Goal: Task Accomplishment & Management: Complete application form

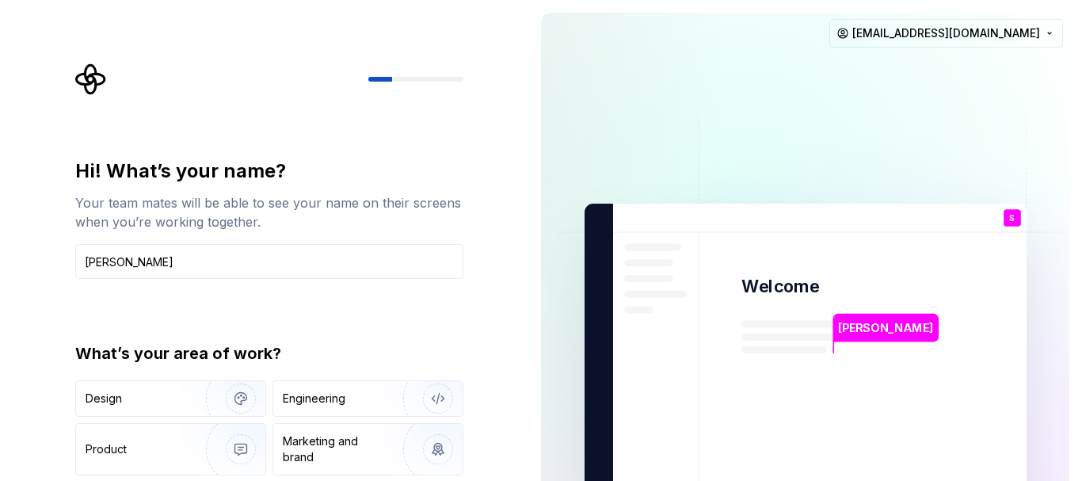
type input "Saad Ahmed"
click at [77, 304] on div "Hi! What’s your name? Your team mates will be able to see your name on their sc…" at bounding box center [269, 348] width 388 height 380
click at [365, 410] on div "Engineering" at bounding box center [367, 398] width 189 height 35
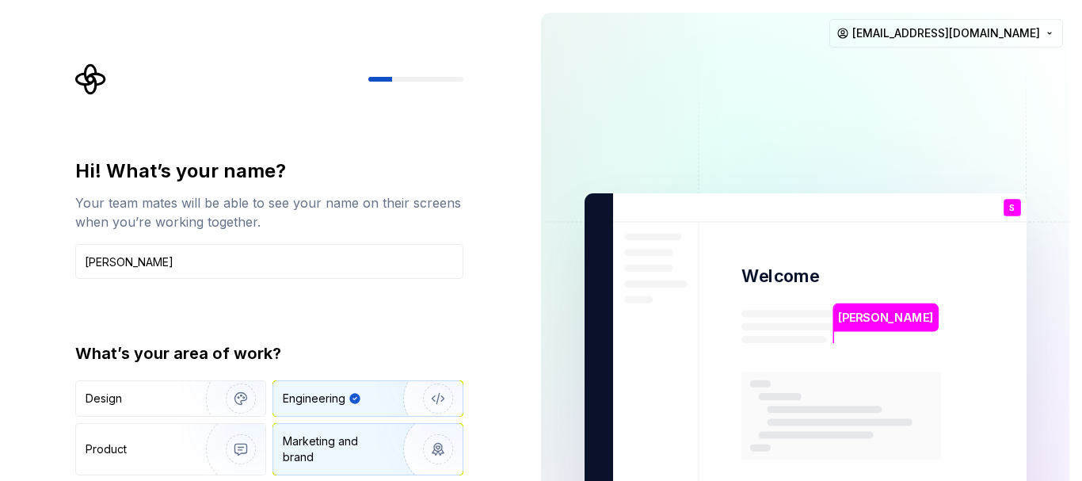
click at [360, 441] on div "Marketing and brand" at bounding box center [336, 449] width 107 height 32
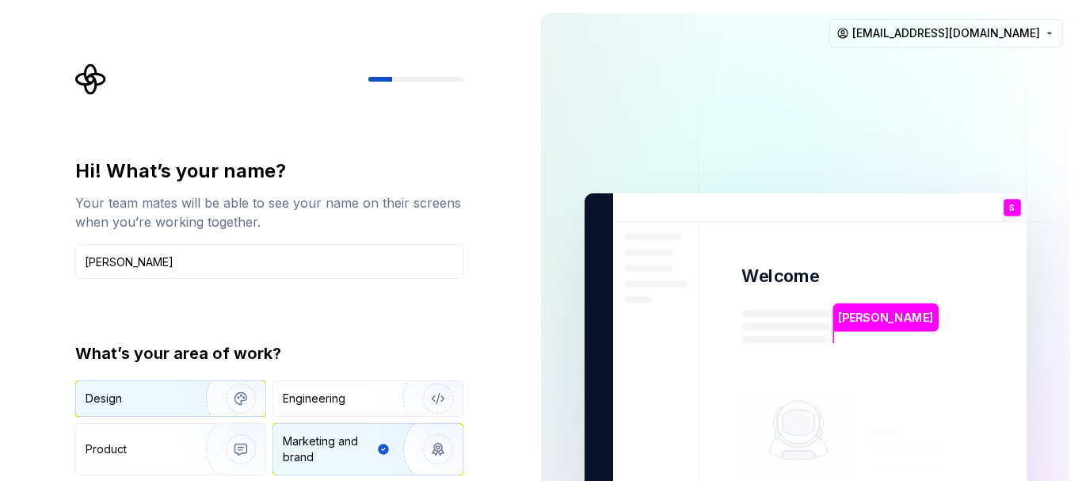
click at [128, 389] on div "Design" at bounding box center [170, 398] width 189 height 35
click at [353, 442] on div "Marketing and brand" at bounding box center [336, 449] width 107 height 32
click at [363, 250] on input "Saad Ahmed" at bounding box center [269, 261] width 388 height 35
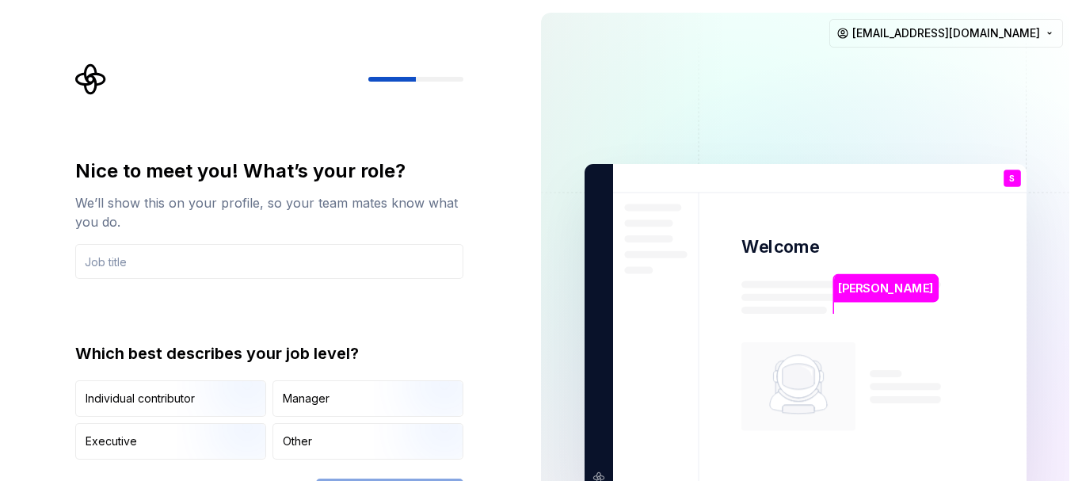
click at [471, 200] on div "Nice to meet you! What’s your role? We’ll show this on your profile, so your te…" at bounding box center [274, 288] width 417 height 450
click at [675, 408] on img at bounding box center [806, 328] width 642 height 749
drag, startPoint x: 754, startPoint y: 384, endPoint x: 746, endPoint y: 365, distance: 19.6
click at [747, 368] on rect at bounding box center [799, 386] width 114 height 89
click at [953, 38] on html "Nice to meet you! What’s your role? We’ll show this on your profile, so your te…" at bounding box center [541, 240] width 1082 height 481
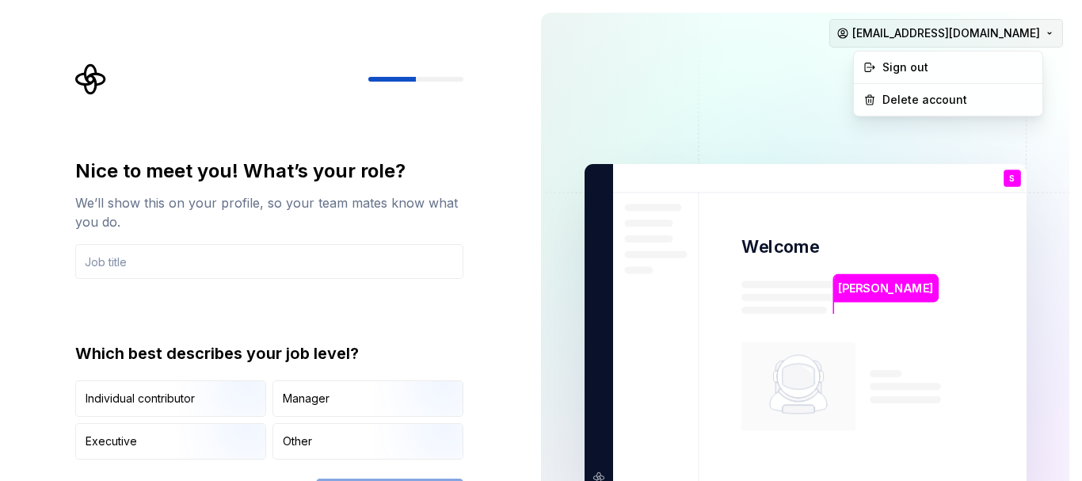
click at [953, 38] on html "Nice to meet you! What’s your role? We’ll show this on your profile, so your te…" at bounding box center [541, 240] width 1082 height 481
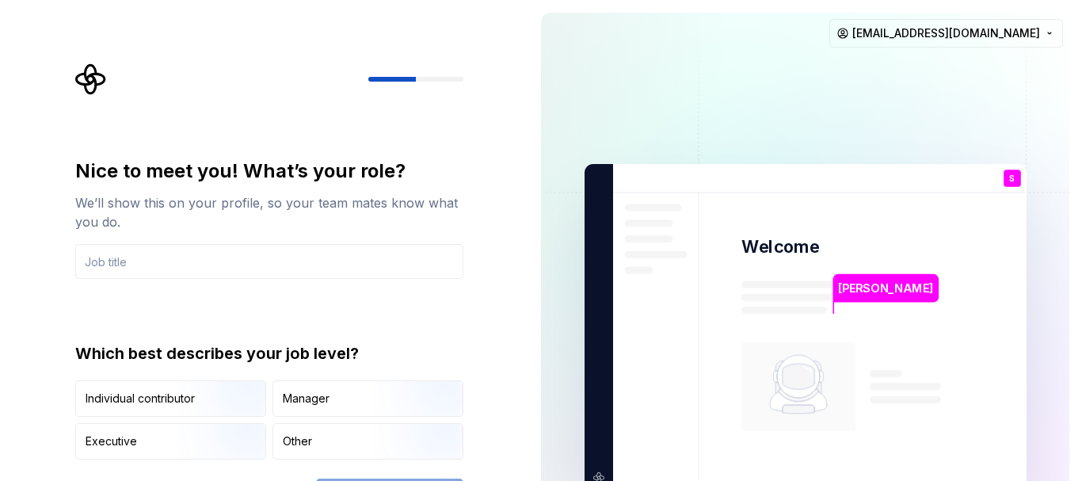
click at [830, 19] on button "saadahmed131995@gmail.com" at bounding box center [947, 33] width 234 height 29
click at [672, 127] on img at bounding box center [806, 328] width 642 height 749
drag, startPoint x: 818, startPoint y: 250, endPoint x: 818, endPoint y: 269, distance: 19.0
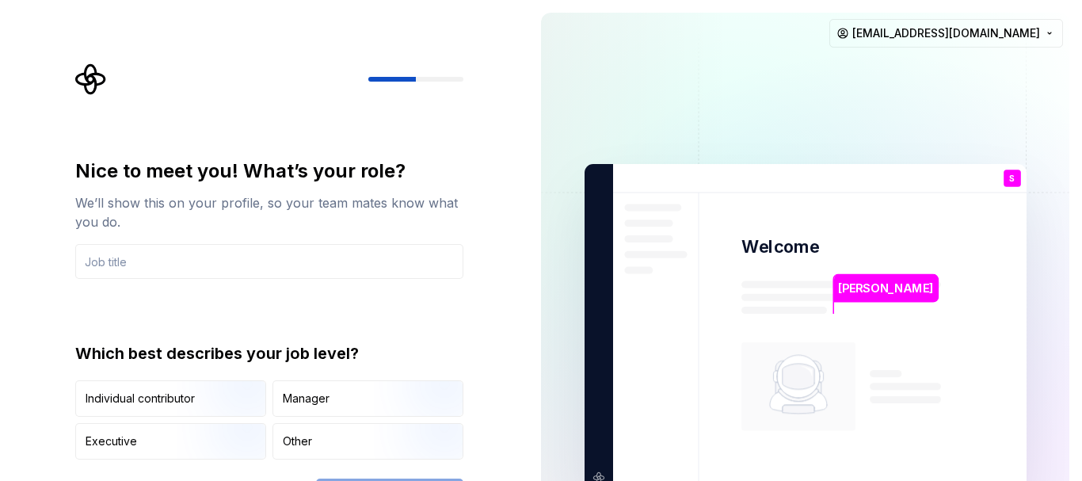
click at [818, 265] on div "Saad Ahmed Welcome S You T B +3 Thomas Brooke Jamie" at bounding box center [806, 328] width 442 height 328
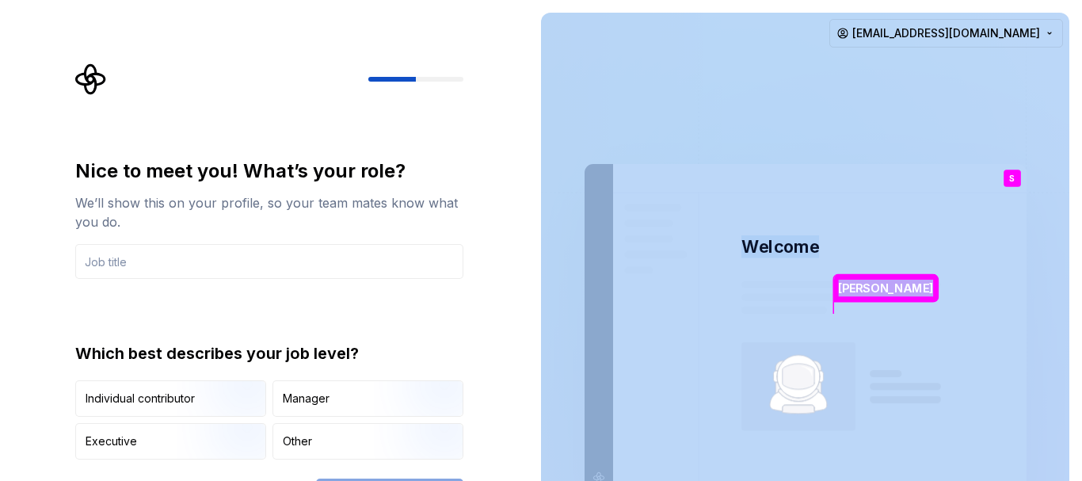
click at [828, 318] on img at bounding box center [806, 328] width 642 height 749
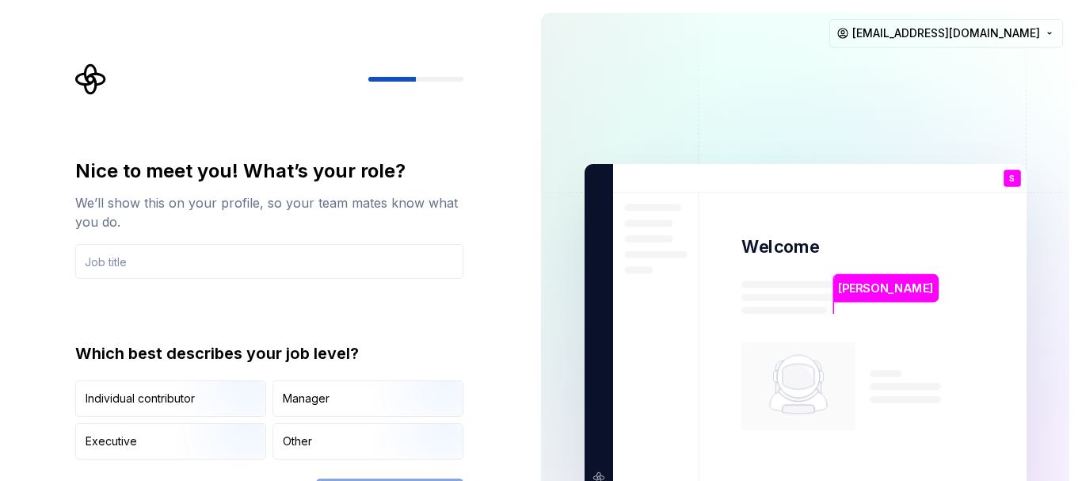
click at [818, 394] on icon at bounding box center [798, 384] width 57 height 59
click at [962, 14] on img at bounding box center [806, 328] width 642 height 749
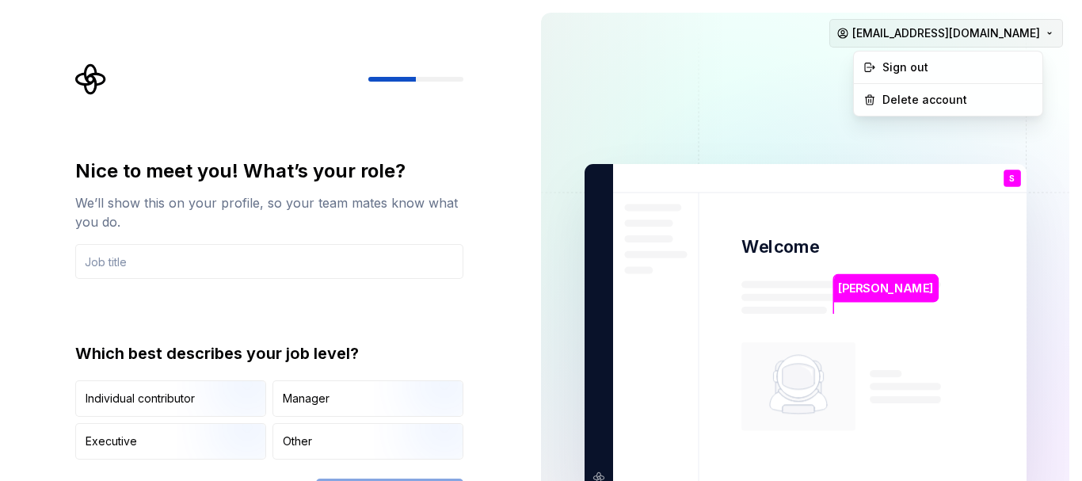
click at [964, 32] on html "Nice to meet you! What’s your role? We’ll show this on your profile, so your te…" at bounding box center [541, 240] width 1082 height 481
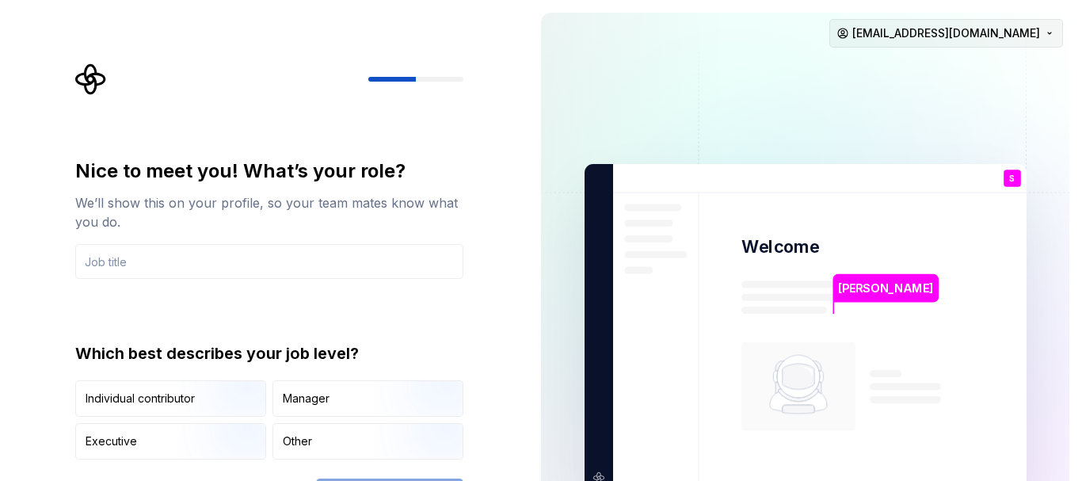
click at [964, 32] on html "Nice to meet you! What’s your role? We’ll show this on your profile, so your te…" at bounding box center [541, 240] width 1082 height 481
click at [328, 185] on div "Nice to meet you! What’s your role? We’ll show this on your profile, so your te…" at bounding box center [269, 194] width 388 height 73
click at [269, 261] on input "text" at bounding box center [269, 261] width 388 height 35
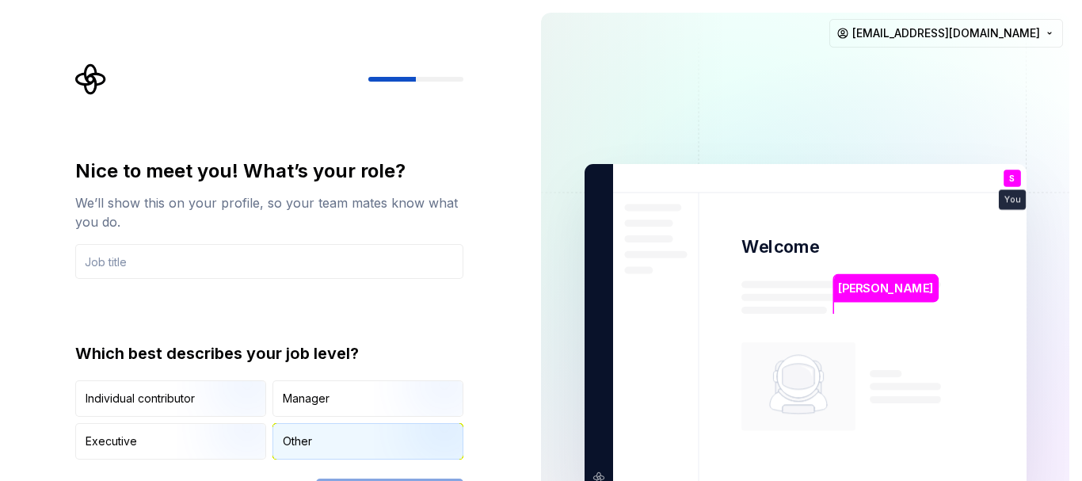
click at [338, 442] on div "Other" at bounding box center [367, 441] width 189 height 35
click at [273, 269] on input "text" at bounding box center [269, 261] width 388 height 35
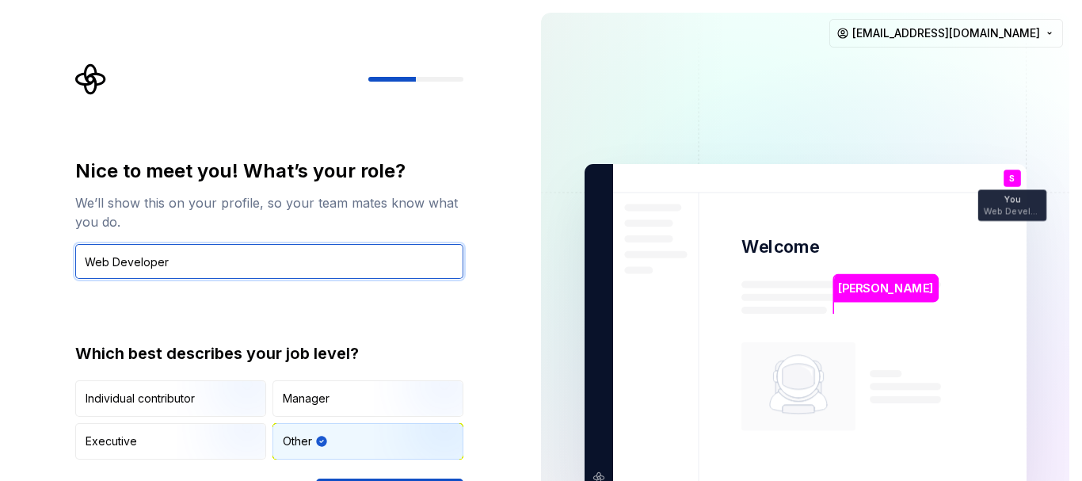
type input "Web Developer"
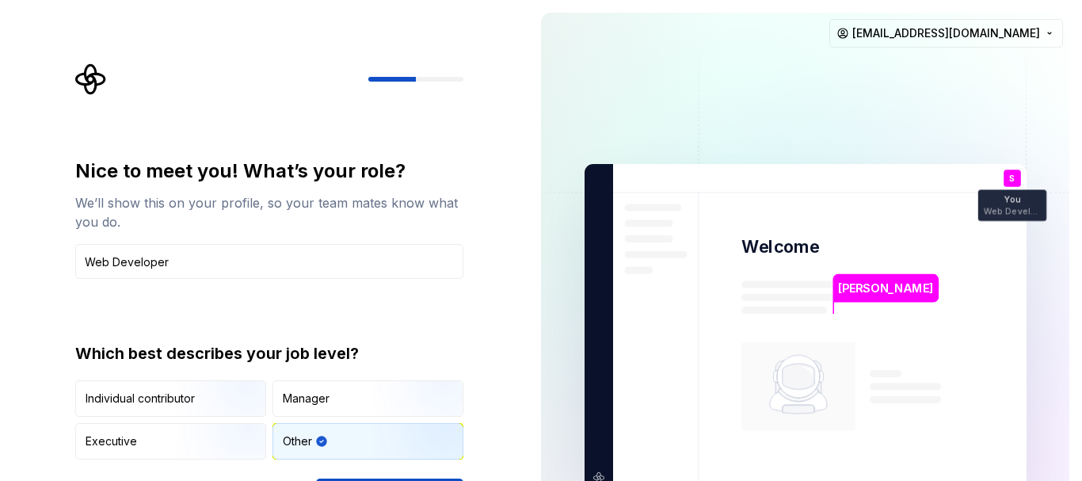
click at [456, 128] on div "Nice to meet you! What’s your role? We’ll show this on your profile, so your te…" at bounding box center [274, 288] width 417 height 450
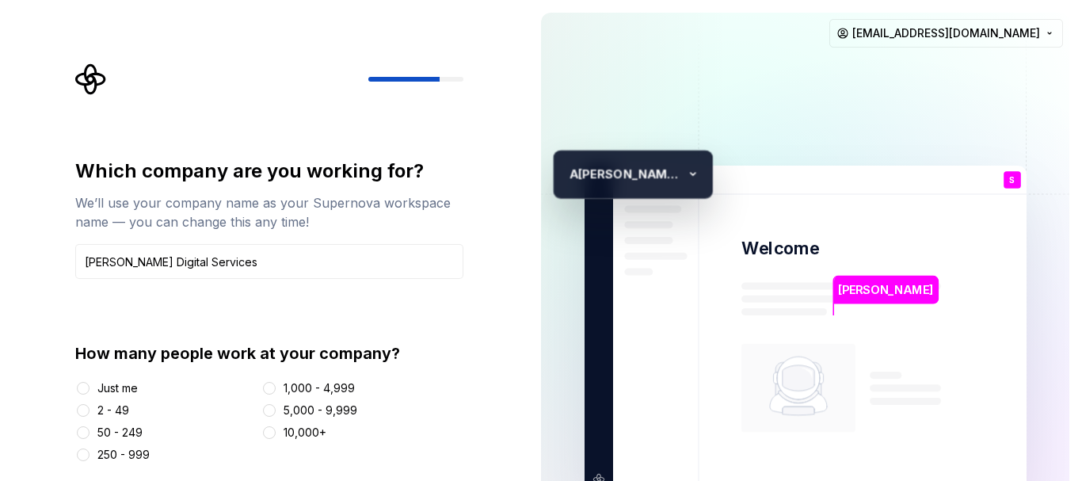
type input "Aaron Digital Services"
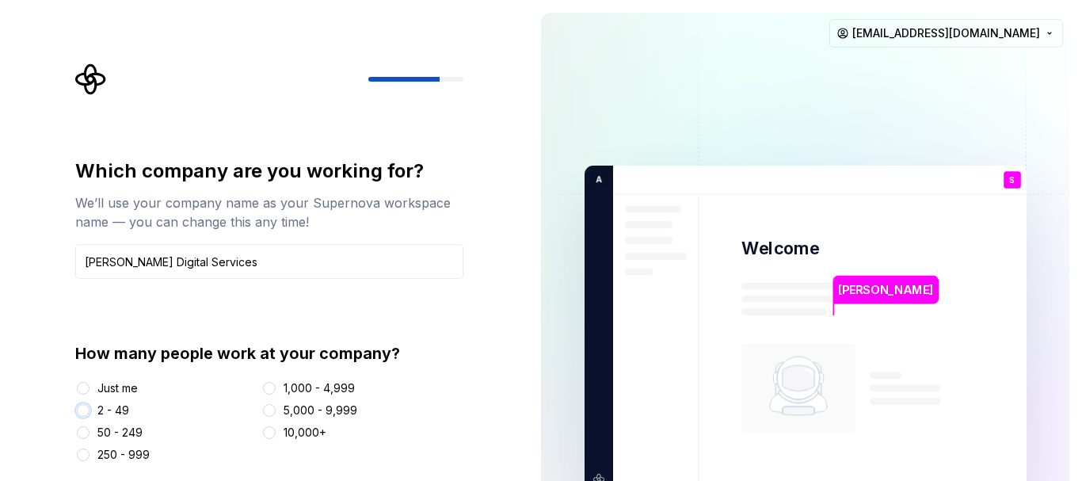
click at [82, 411] on button "2 - 49" at bounding box center [83, 410] width 13 height 13
click at [447, 179] on div "Which company are you working for?" at bounding box center [269, 170] width 388 height 25
click at [525, 341] on div "Which company are you working for? We’ll use your company name as your Supernov…" at bounding box center [264, 329] width 529 height 659
click at [467, 79] on div "Which company are you working for? We’ll use your company name as your Supernov…" at bounding box center [274, 289] width 417 height 453
click at [447, 79] on div at bounding box center [415, 79] width 95 height 5
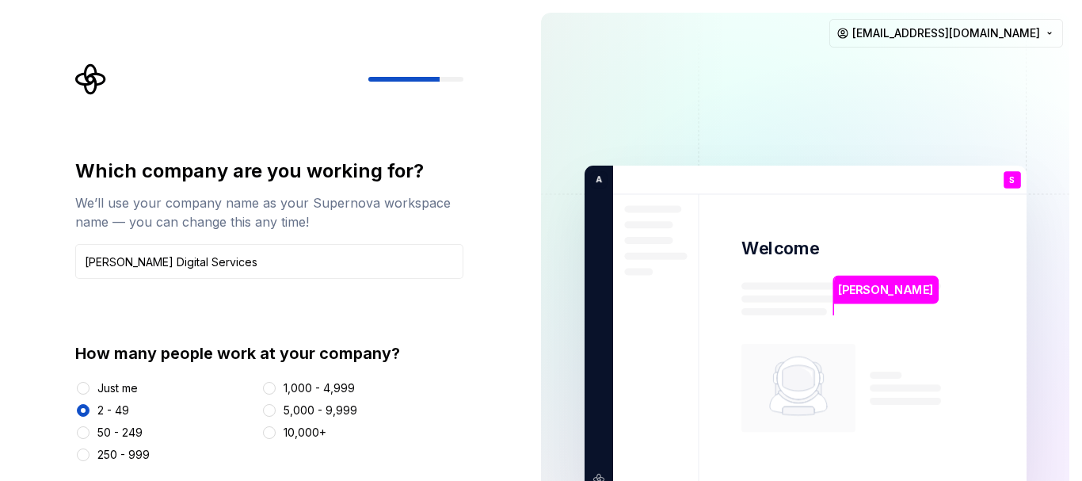
click at [426, 187] on div "Which company are you working for? We’ll use your company name as your Supernov…" at bounding box center [269, 194] width 388 height 73
click at [482, 234] on div "Which company are you working for? We’ll use your company name as your Supernov…" at bounding box center [274, 289] width 417 height 453
click at [486, 266] on div "Which company are you working for? We’ll use your company name as your Supernov…" at bounding box center [264, 329] width 529 height 659
click at [505, 282] on div "Which company are you working for? We’ll use your company name as your Supernov…" at bounding box center [264, 329] width 529 height 659
click at [515, 170] on div "Which company are you working for? We’ll use your company name as your Supernov…" at bounding box center [264, 329] width 529 height 659
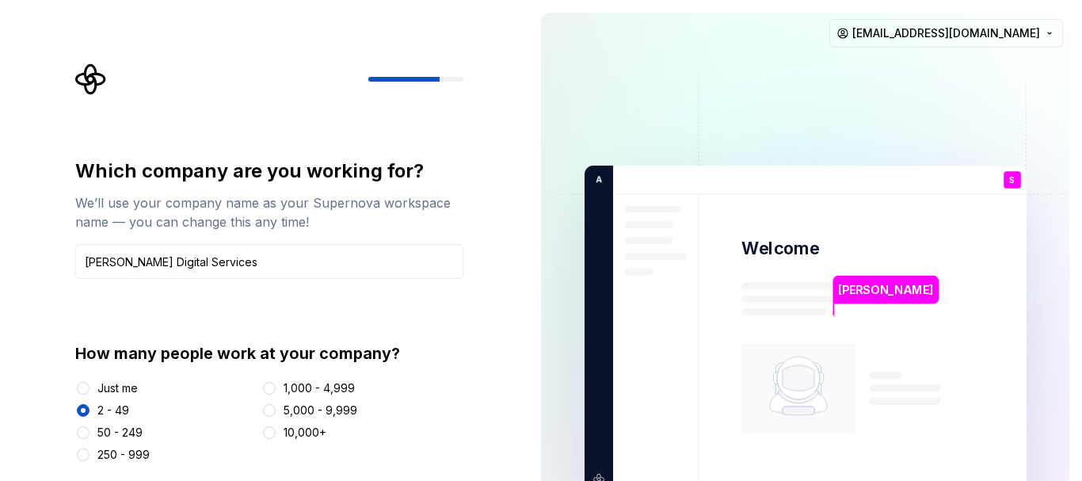
click at [659, 237] on img at bounding box center [806, 330] width 642 height 749
click at [441, 434] on div "10,000+" at bounding box center [363, 433] width 202 height 16
click at [468, 132] on div "Which company are you working for? We’ll use your company name as your Supernov…" at bounding box center [274, 289] width 417 height 453
click at [300, 249] on input "Aaron Digital Services" at bounding box center [269, 261] width 388 height 35
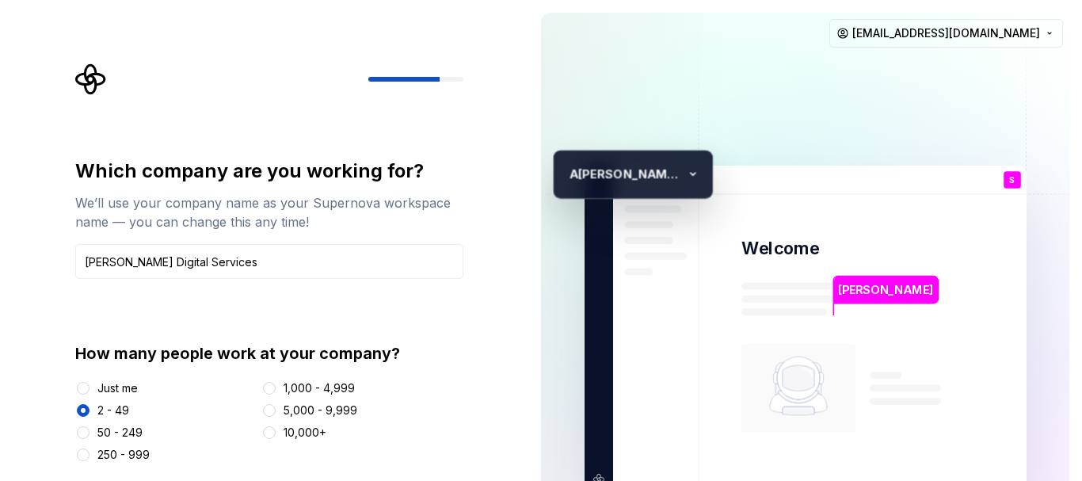
drag, startPoint x: 479, startPoint y: 172, endPoint x: 490, endPoint y: 177, distance: 11.3
click at [480, 172] on div "Which company are you working for? We’ll use your company name as your Supernov…" at bounding box center [274, 289] width 417 height 453
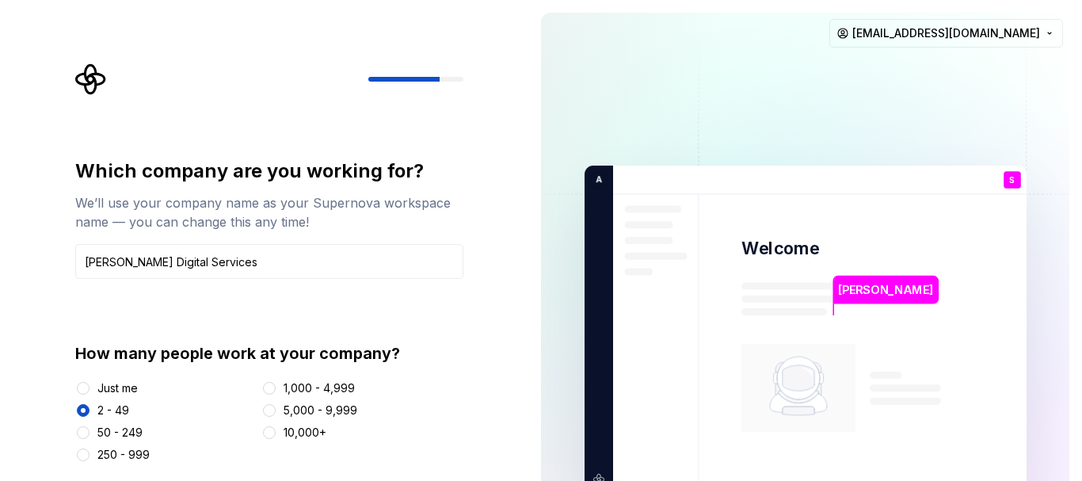
click at [490, 177] on div "Which company are you working for? We’ll use your company name as your Supernov…" at bounding box center [264, 329] width 529 height 659
click at [493, 178] on div "Which company are you working for? We’ll use your company name as your Supernov…" at bounding box center [264, 329] width 529 height 659
click at [494, 179] on div "Which company are you working for? We’ll use your company name as your Supernov…" at bounding box center [264, 329] width 529 height 659
click at [494, 181] on div "Which company are you working for? We’ll use your company name as your Supernov…" at bounding box center [264, 329] width 529 height 659
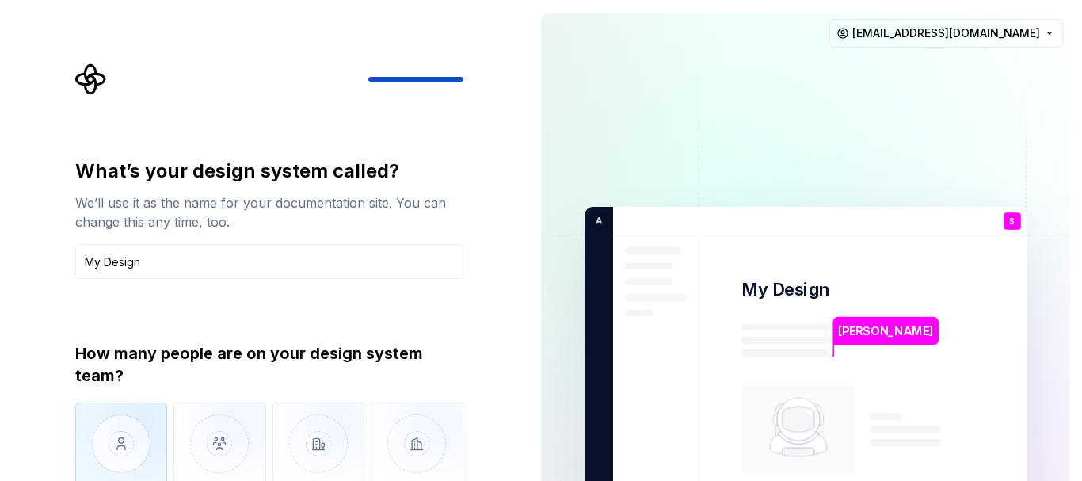
type input "My Design"
click at [115, 438] on img "button" at bounding box center [121, 456] width 93 height 106
click at [540, 251] on div "Saad Ahmed My Design S You Web Developer T B +3 A aron Digital Services Thomas …" at bounding box center [806, 371] width 554 height 742
click at [513, 183] on div "What’s your design system called? We’ll use it as the name for your documentati…" at bounding box center [264, 371] width 529 height 742
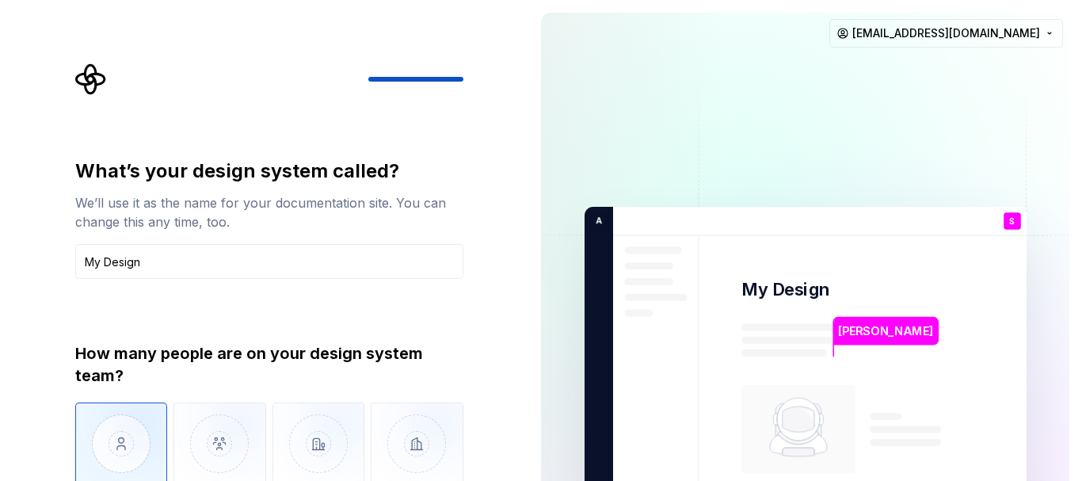
click at [513, 183] on div "What’s your design system called? We’ll use it as the name for your documentati…" at bounding box center [264, 371] width 529 height 742
click at [486, 175] on div "What’s your design system called? We’ll use it as the name for your documentati…" at bounding box center [264, 371] width 529 height 742
click at [493, 162] on div "What’s your design system called? We’ll use it as the name for your documentati…" at bounding box center [264, 371] width 529 height 742
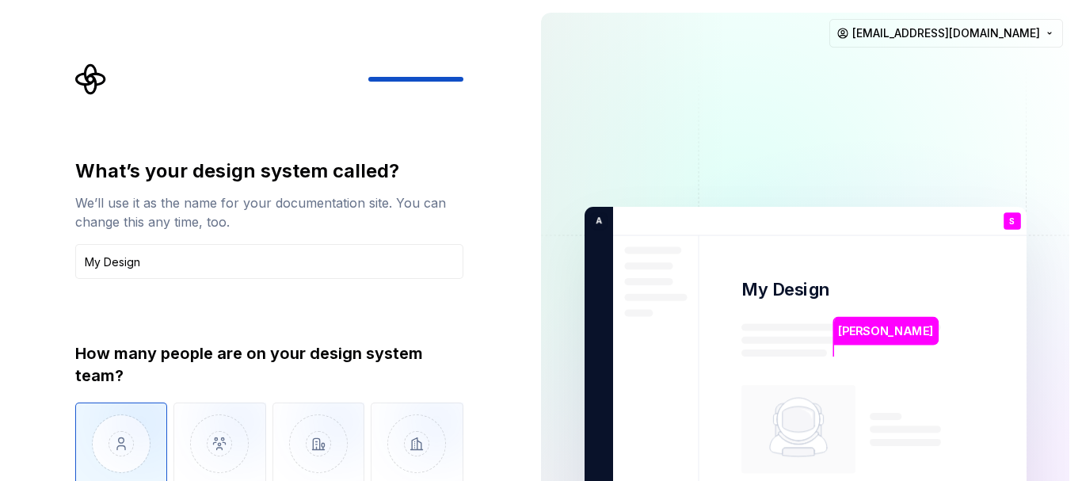
click at [519, 317] on div "What’s your design system called? We’ll use it as the name for your documentati…" at bounding box center [264, 371] width 529 height 742
click at [503, 365] on div "What’s your design system called? We’ll use it as the name for your documentati…" at bounding box center [264, 371] width 529 height 742
click at [100, 424] on img "button" at bounding box center [121, 456] width 93 height 106
click at [522, 250] on div "What’s your design system called? We’ll use it as the name for your documentati…" at bounding box center [264, 371] width 529 height 742
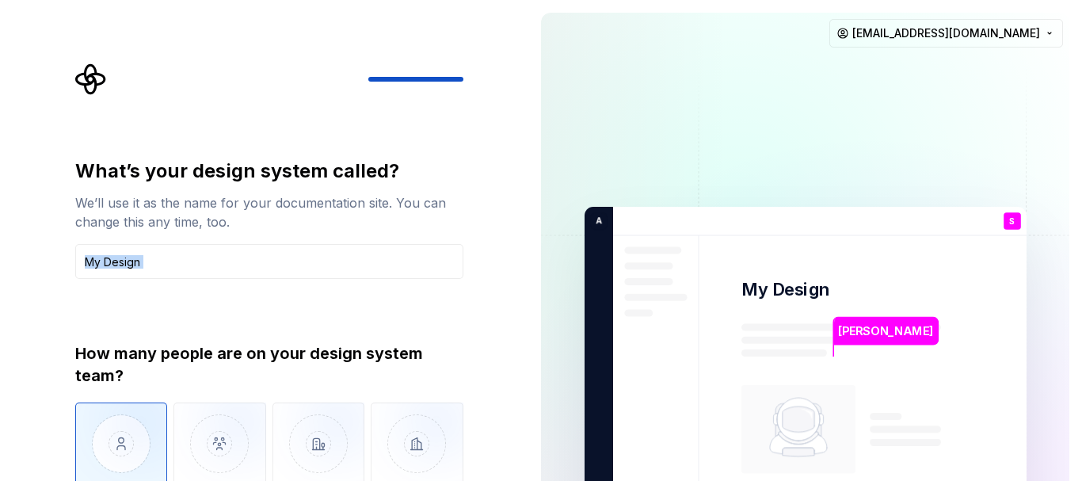
click at [764, 243] on img at bounding box center [806, 371] width 642 height 749
click at [949, 373] on img at bounding box center [806, 371] width 642 height 749
click at [898, 330] on p "Saad Ahmed" at bounding box center [885, 331] width 95 height 17
click at [515, 300] on div "What’s your design system called? We’ll use it as the name for your documentati…" at bounding box center [264, 371] width 529 height 742
click at [517, 300] on div "What’s your design system called? We’ll use it as the name for your documentati…" at bounding box center [264, 371] width 529 height 742
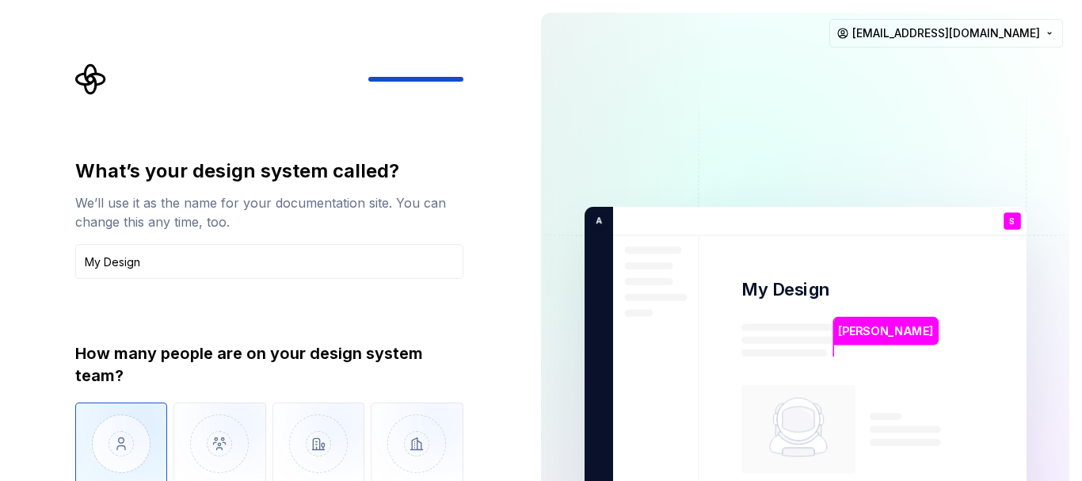
click at [513, 97] on div "What’s your design system called? We’ll use it as the name for your documentati…" at bounding box center [264, 371] width 529 height 742
